Goal: Check status: Check status

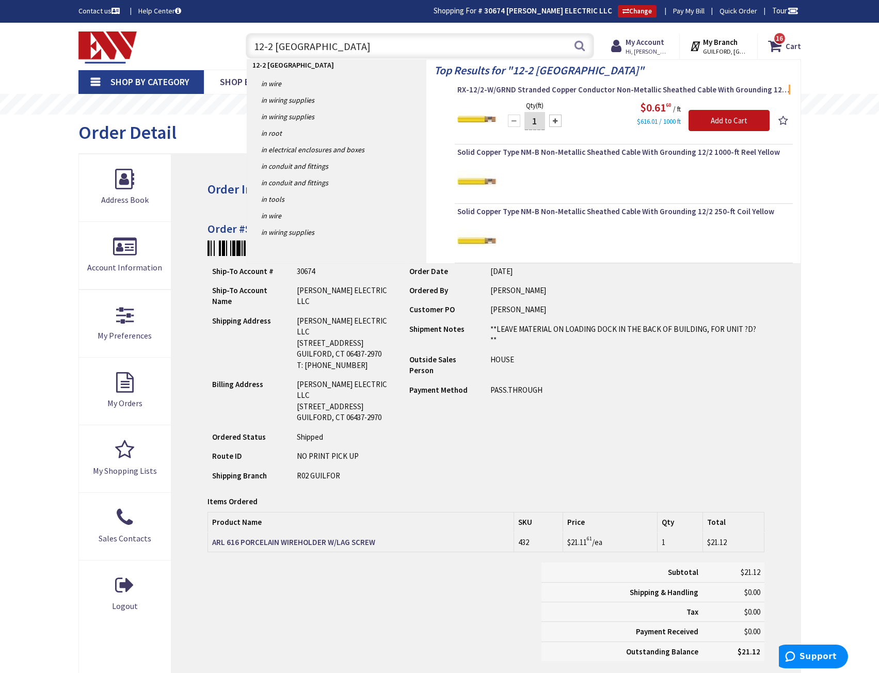
type input "12-2 romex"
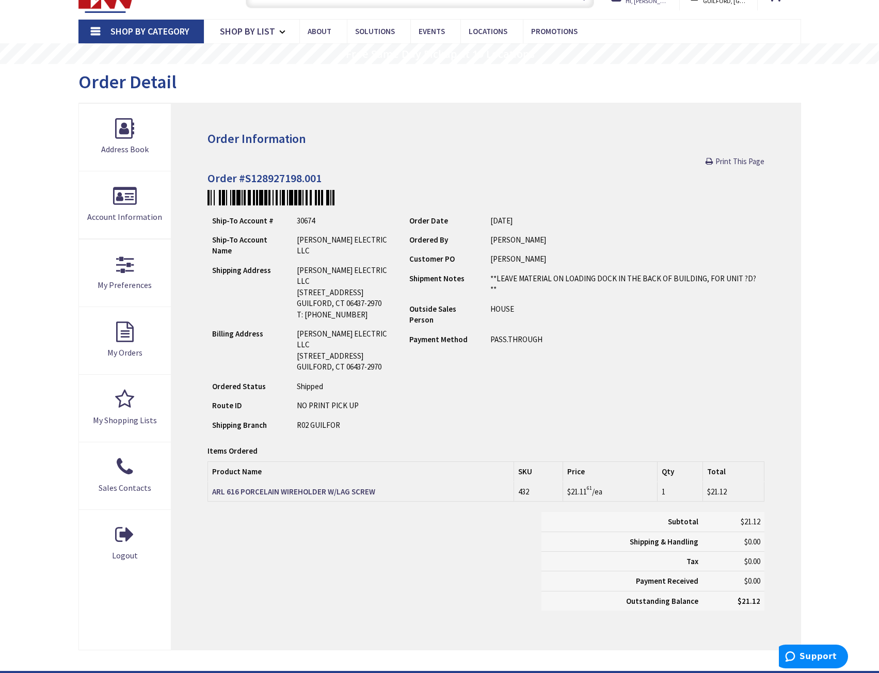
scroll to position [52, 0]
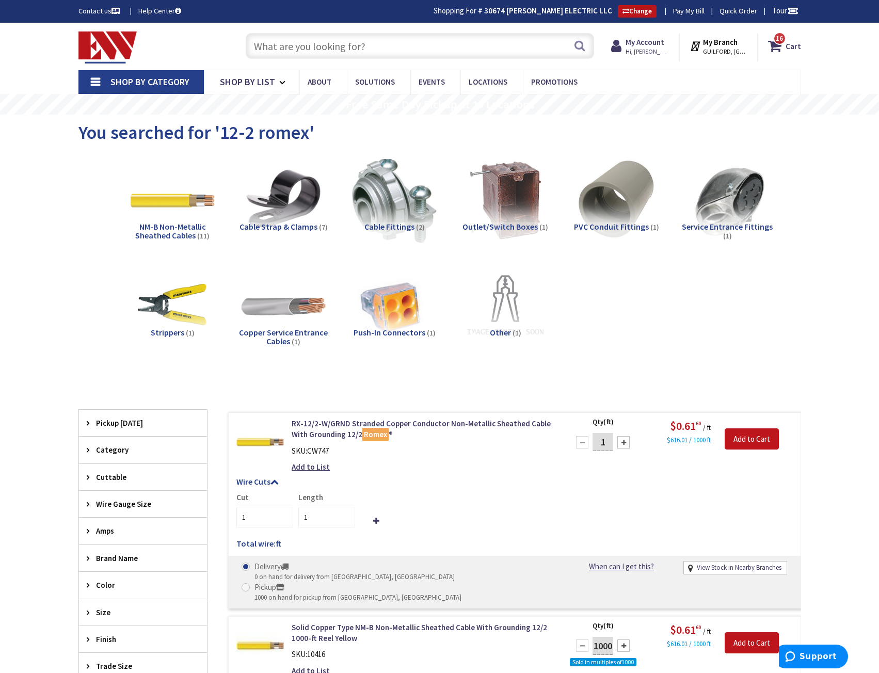
click at [290, 37] on input "text" at bounding box center [420, 46] width 348 height 26
paste input "LEV 5604-2W 4WAY WHT 15A DECORA SWI"
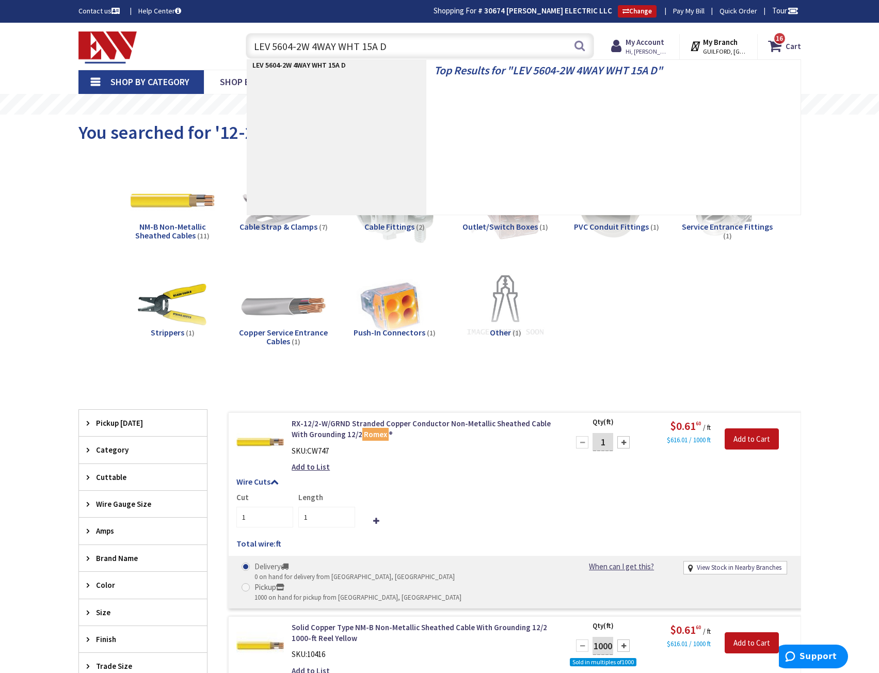
type input "LEV 5604-2W 4WAY WHT 15A"
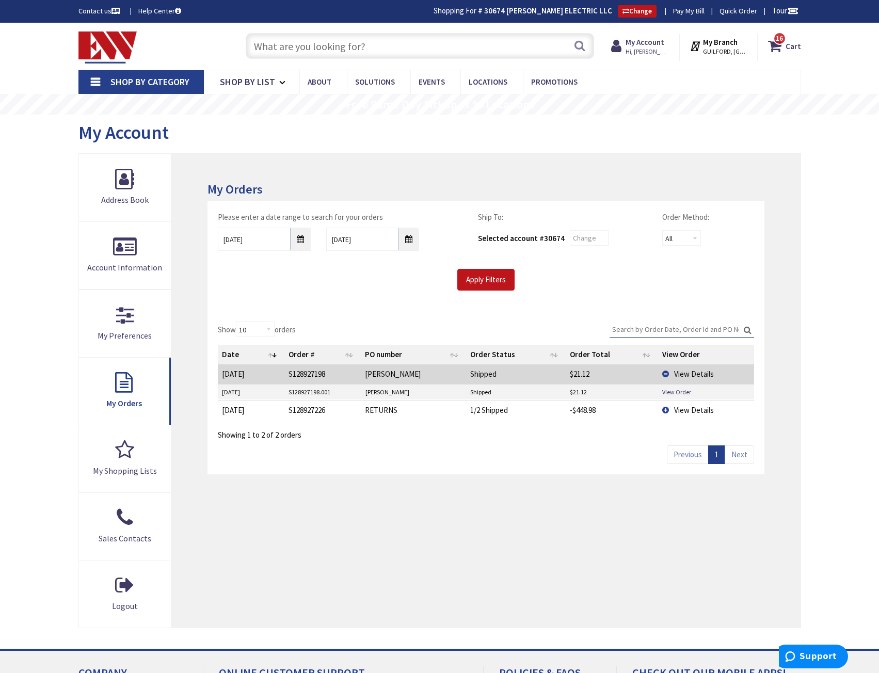
click at [367, 43] on input "text" at bounding box center [420, 46] width 348 height 26
click at [411, 242] on input "10/6/2025" at bounding box center [372, 239] width 93 height 23
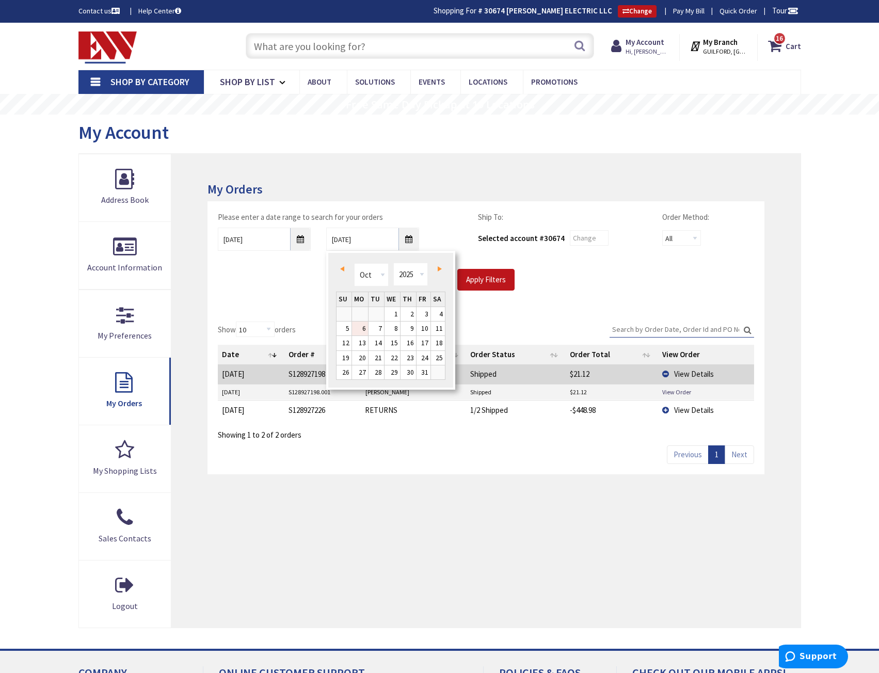
click at [343, 271] on span "Prev" at bounding box center [342, 268] width 4 height 5
click at [375, 371] on link "30" at bounding box center [375, 372] width 15 height 14
type input "09/30/2025"
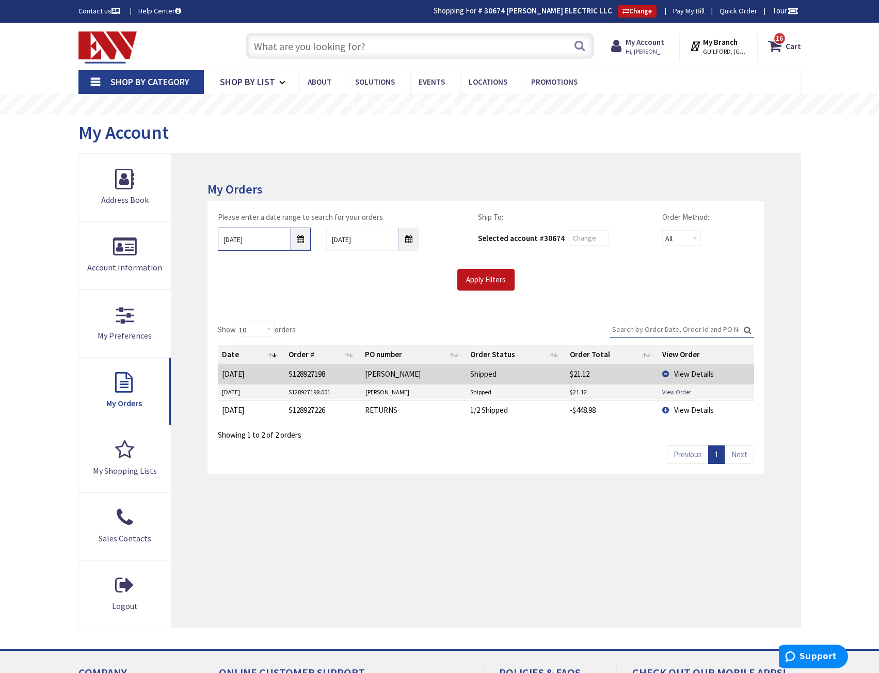
click at [299, 246] on input "10/06/2025" at bounding box center [264, 239] width 93 height 23
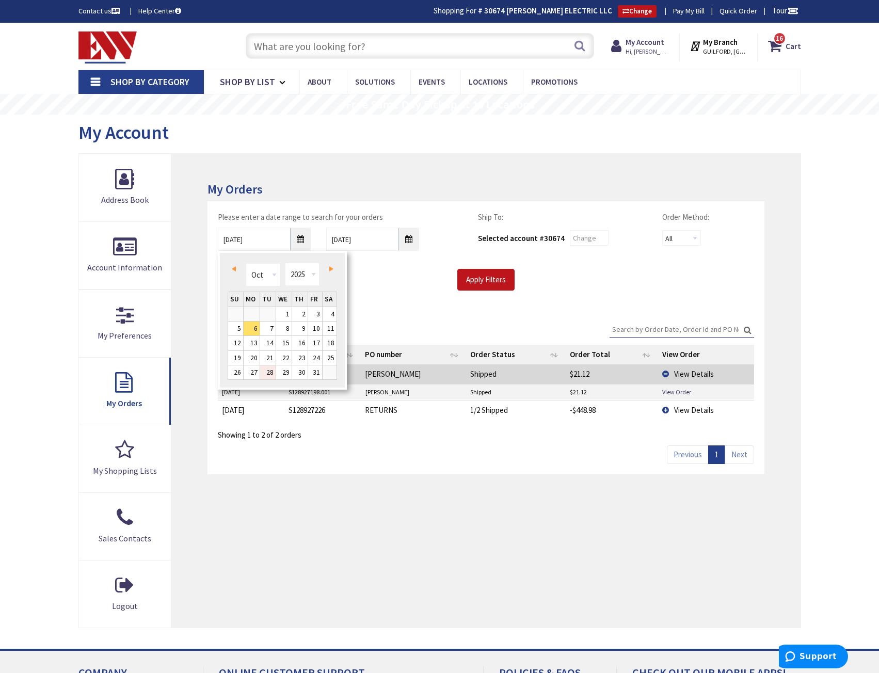
click at [271, 376] on link "28" at bounding box center [267, 372] width 15 height 14
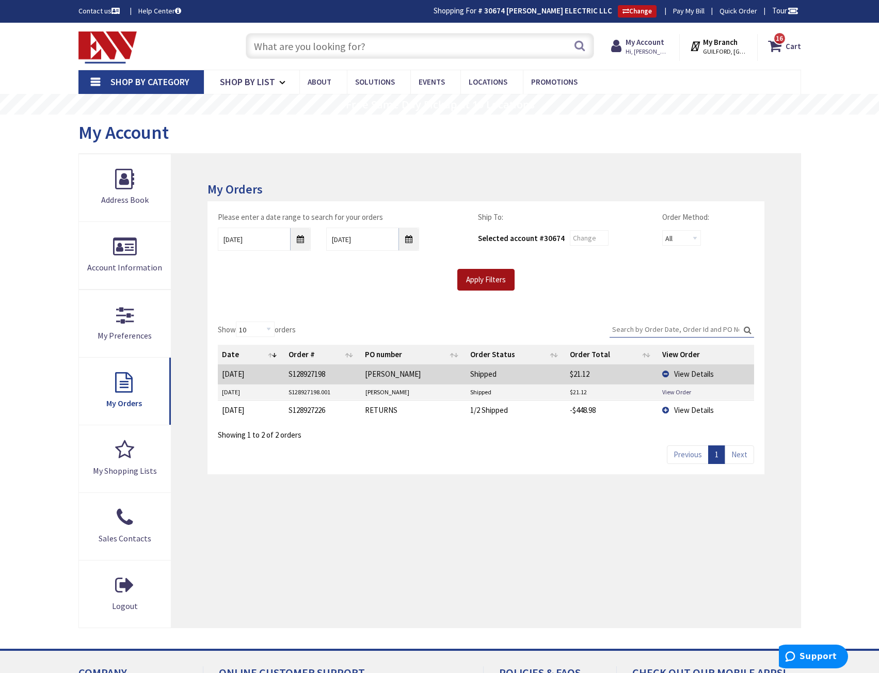
click at [484, 287] on input "Apply Filters" at bounding box center [485, 280] width 57 height 22
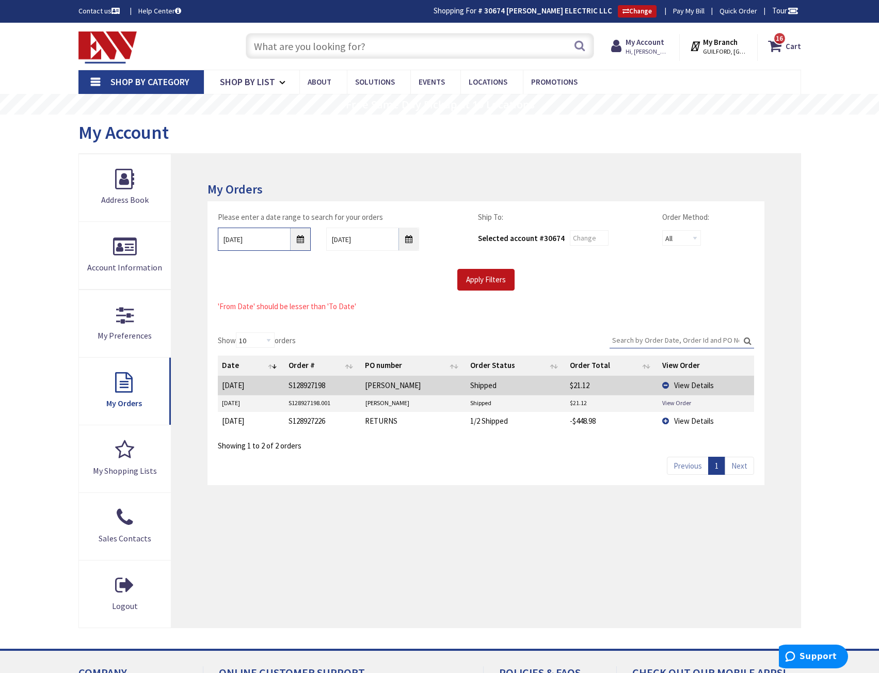
click at [296, 239] on input "10/28/2025" at bounding box center [264, 239] width 93 height 23
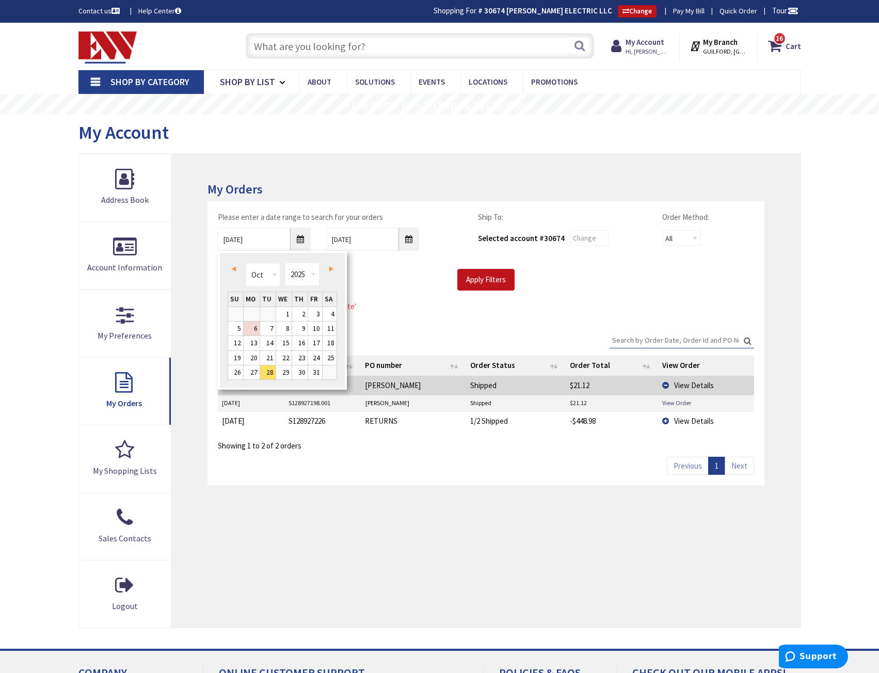
click at [235, 267] on span "Prev" at bounding box center [234, 268] width 4 height 5
type input "09/27/2025"
click at [328, 356] on link "27" at bounding box center [329, 358] width 14 height 14
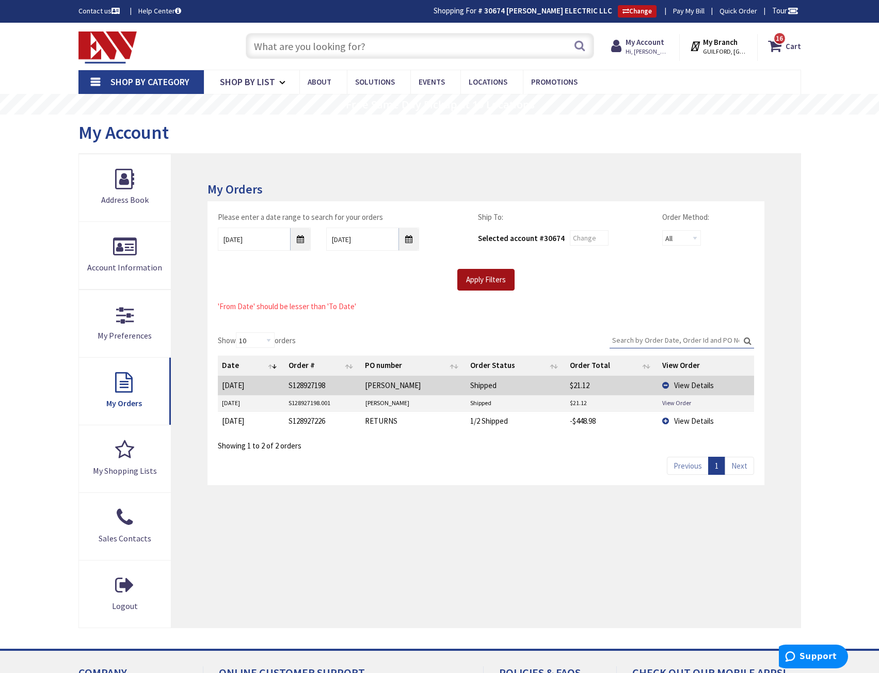
click at [483, 284] on input "Apply Filters" at bounding box center [485, 280] width 57 height 22
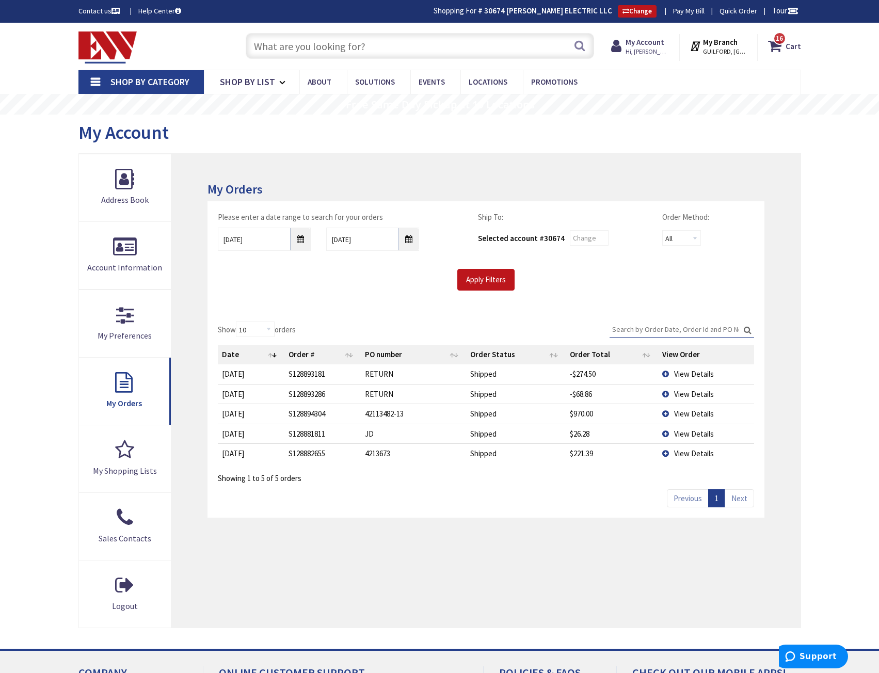
click at [663, 452] on td "View Details" at bounding box center [705, 453] width 95 height 20
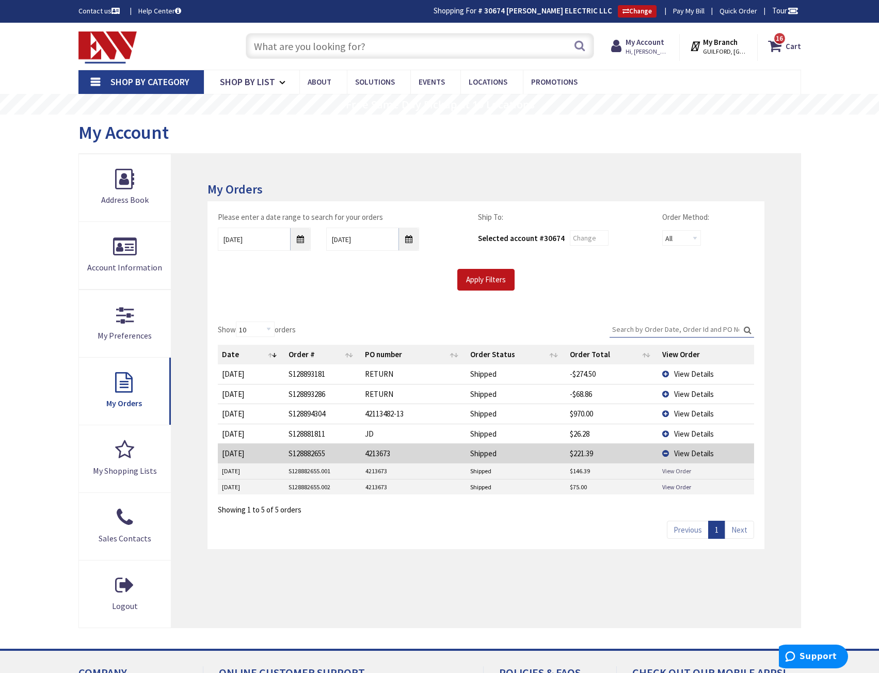
click at [671, 472] on link "View Order" at bounding box center [676, 470] width 29 height 9
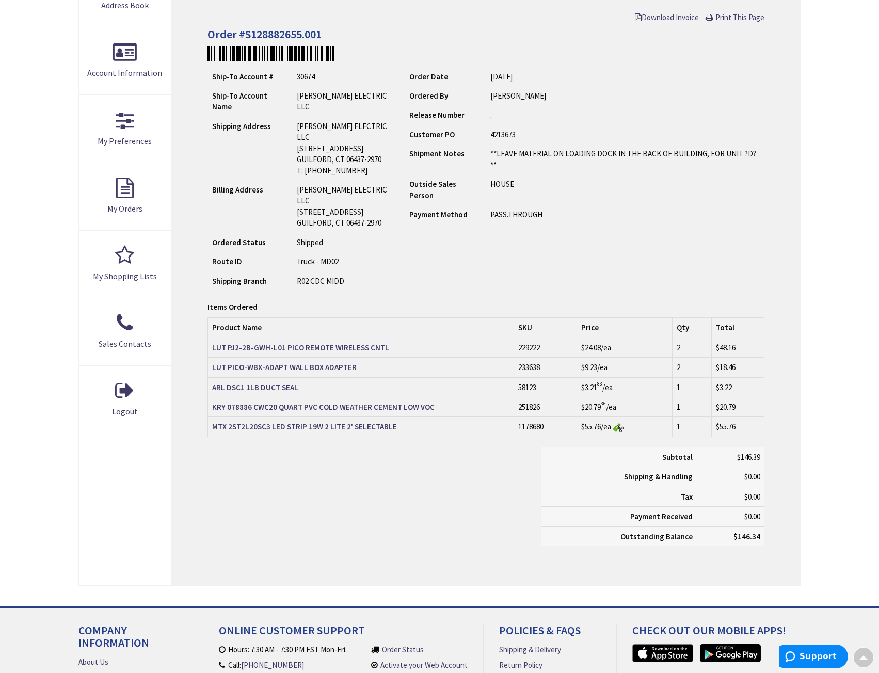
scroll to position [143, 0]
